Goal: Find specific page/section: Find specific page/section

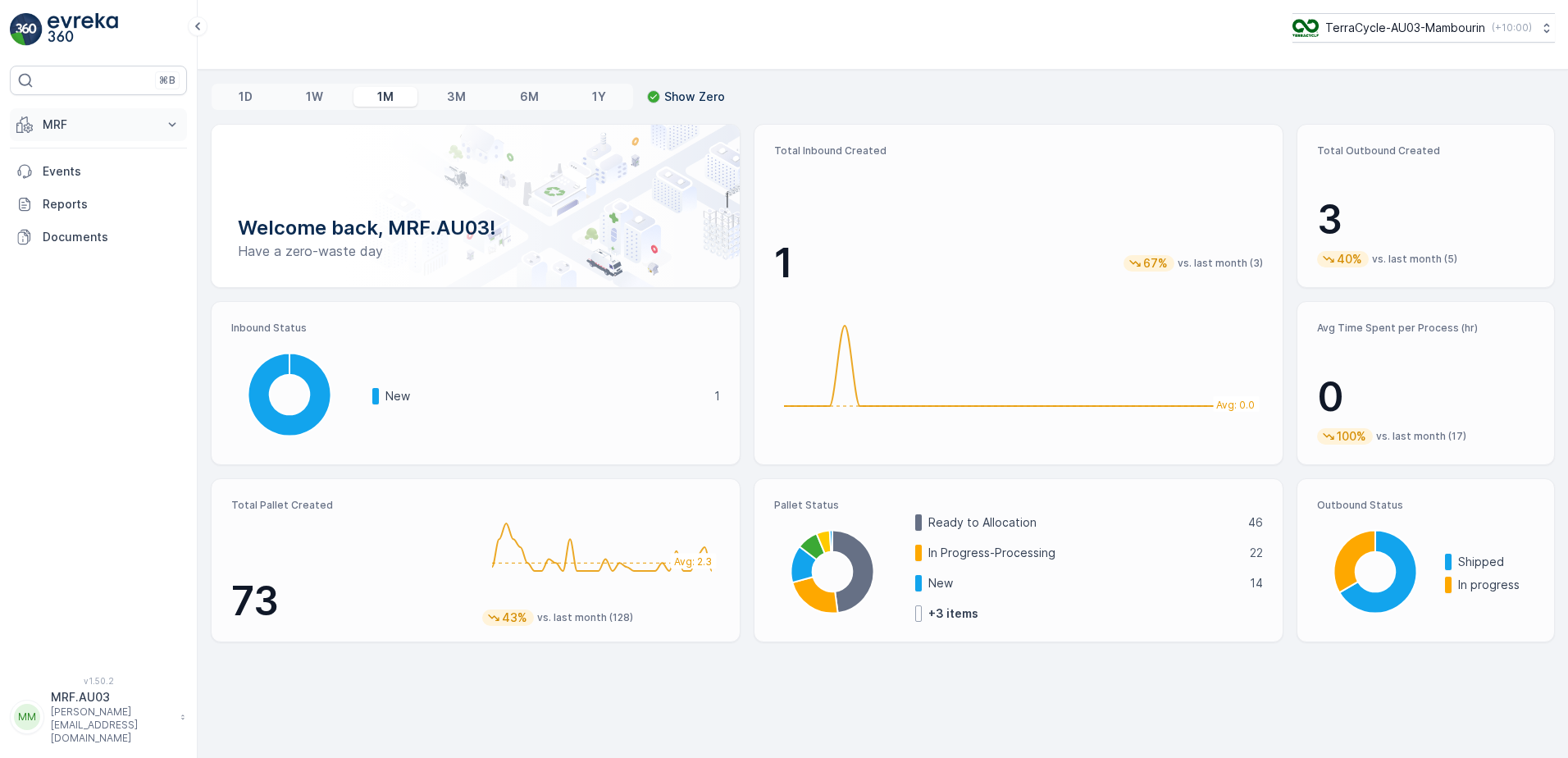
click at [127, 118] on p "MRF" at bounding box center [98, 124] width 111 height 16
click at [81, 219] on p "Process" at bounding box center [63, 220] width 44 height 16
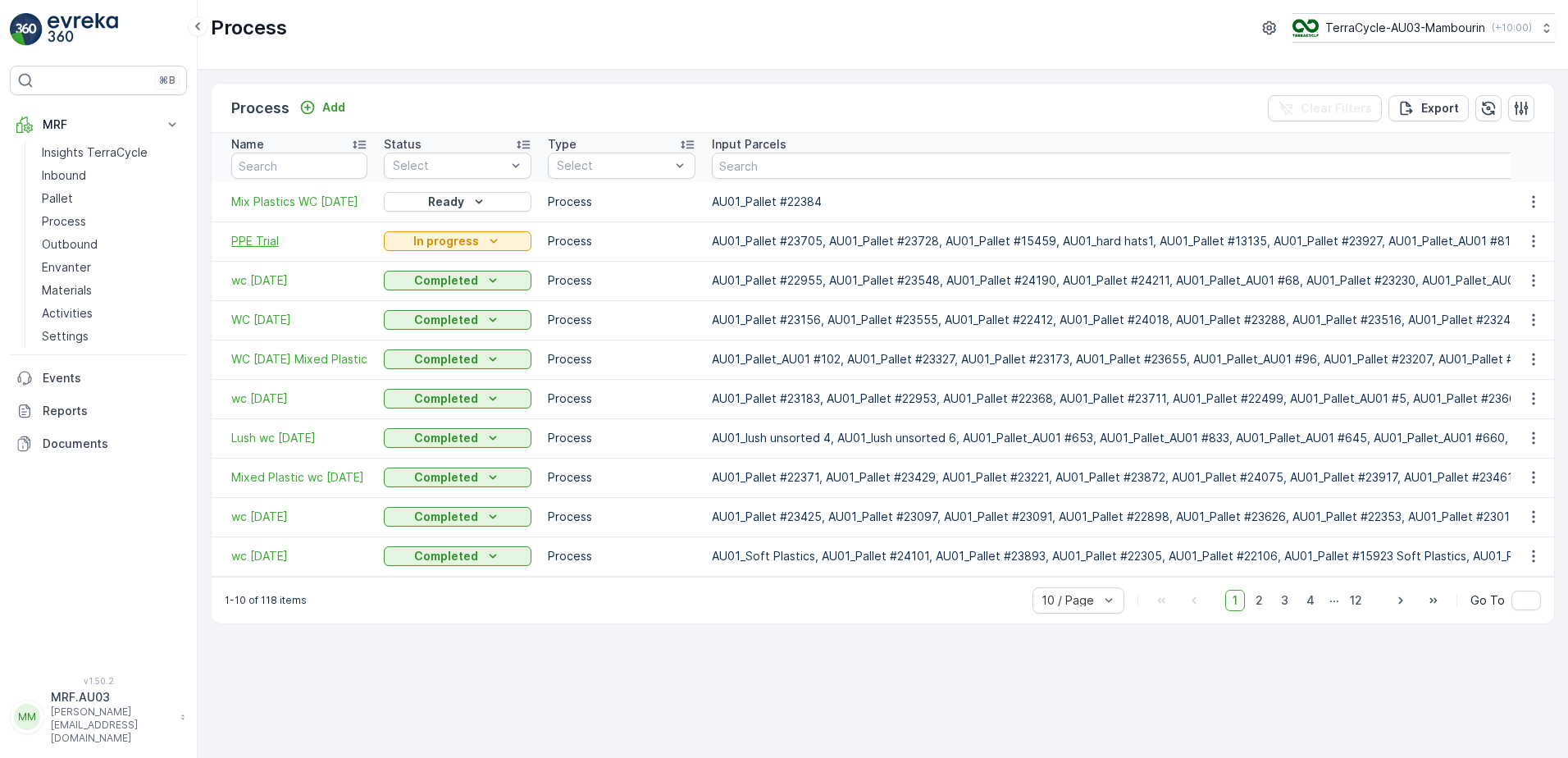
click at [258, 244] on span "PPE Trial" at bounding box center [299, 240] width 137 height 16
